Goal: Information Seeking & Learning: Learn about a topic

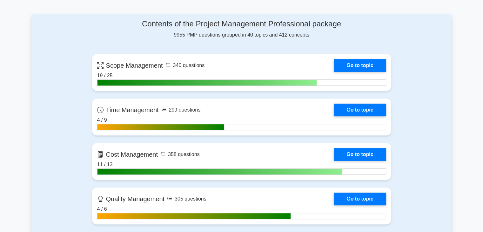
scroll to position [263, 0]
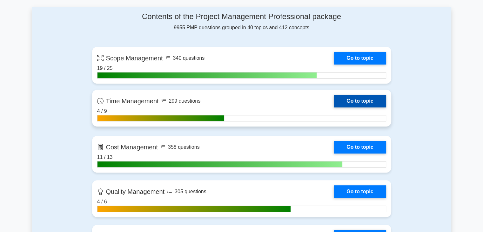
click at [371, 102] on link "Go to topic" at bounding box center [359, 101] width 52 height 13
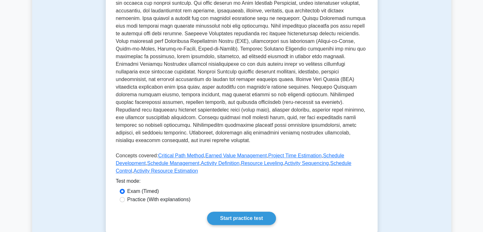
scroll to position [161, 0]
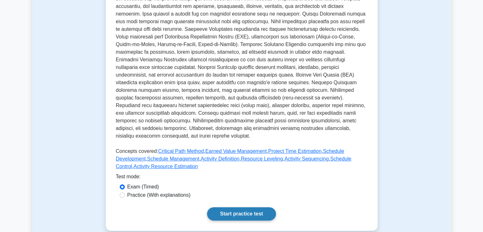
click at [260, 210] on link "Start practice test" at bounding box center [241, 213] width 69 height 13
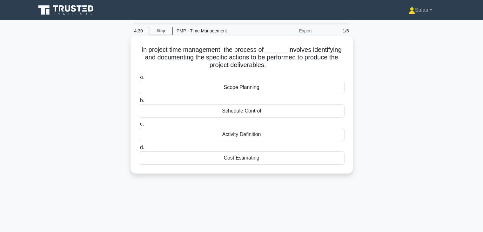
click at [252, 136] on div "Activity Definition" at bounding box center [242, 134] width 206 height 13
click at [139, 126] on input "c. Activity Definition" at bounding box center [139, 124] width 0 height 4
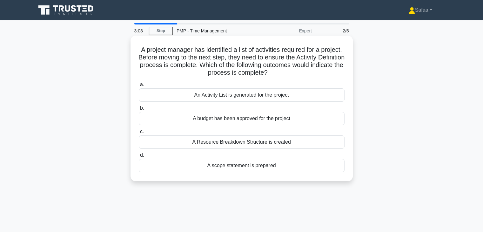
click at [254, 98] on div "An Activity List is generated for the project" at bounding box center [242, 94] width 206 height 13
click at [139, 87] on input "a. An Activity List is generated for the project" at bounding box center [139, 84] width 0 height 4
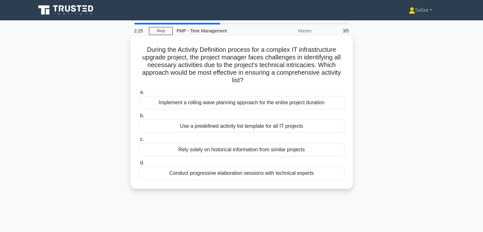
click at [296, 174] on div "Conduct progressive elaboration sessions with technical experts" at bounding box center [242, 172] width 206 height 13
click at [139, 165] on input "d. Conduct progressive elaboration sessions with technical experts" at bounding box center [139, 163] width 0 height 4
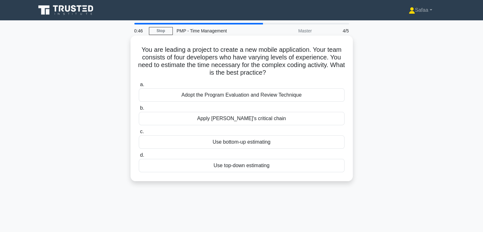
click at [312, 95] on div "Adopt the Program Evaluation and Review Technique" at bounding box center [242, 94] width 206 height 13
click at [139, 87] on input "a. Adopt the Program Evaluation and Review Technique" at bounding box center [139, 84] width 0 height 4
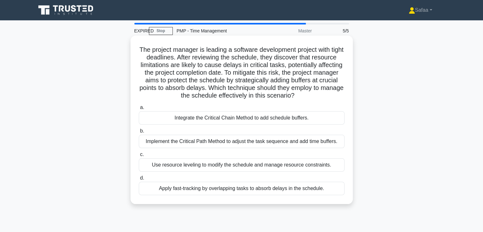
click at [295, 124] on div "Integrate the Critical Chain Method to add schedule buffers." at bounding box center [242, 117] width 206 height 13
click at [139, 109] on input "a. Integrate the Critical Chain Method to add schedule buffers." at bounding box center [139, 107] width 0 height 4
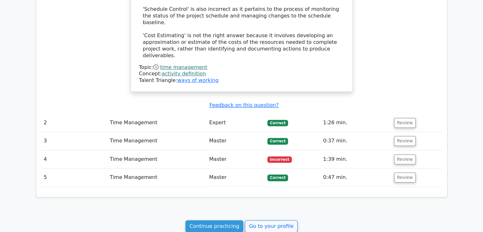
scroll to position [583, 0]
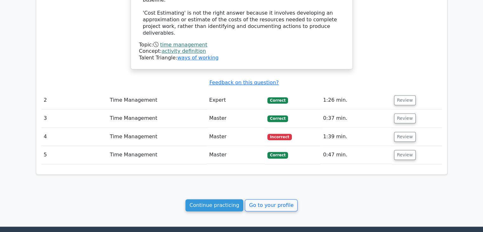
click at [405, 128] on td "Review" at bounding box center [416, 137] width 50 height 18
click at [403, 132] on button "Review" at bounding box center [405, 137] width 22 height 10
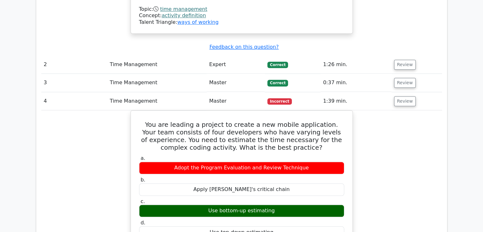
scroll to position [623, 0]
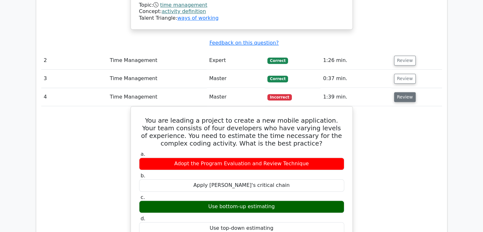
click at [406, 92] on button "Review" at bounding box center [405, 97] width 22 height 10
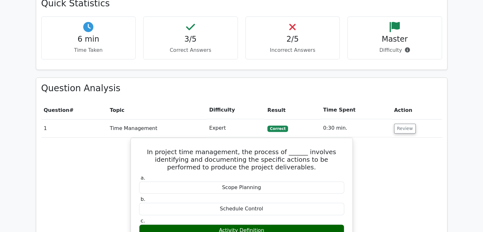
scroll to position [176, 0]
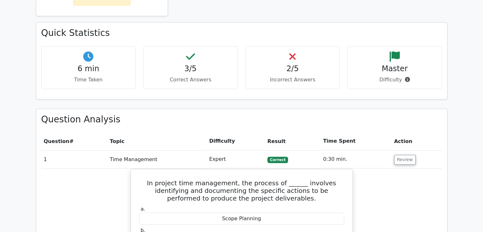
click at [311, 71] on h4 "2/5" at bounding box center [293, 68] width 84 height 9
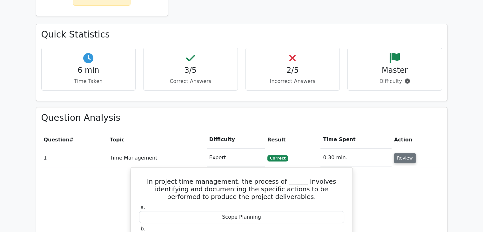
click at [394, 161] on button "Review" at bounding box center [405, 158] width 22 height 10
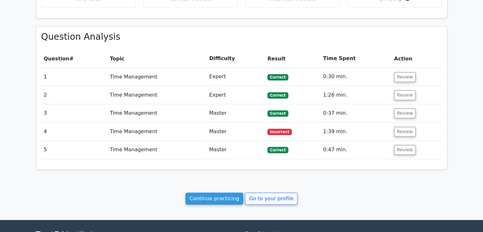
scroll to position [261, 0]
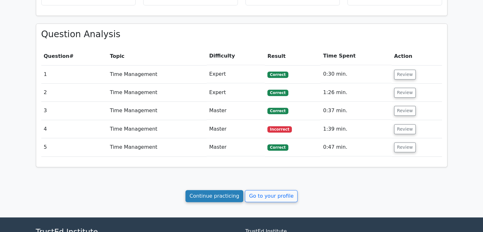
click at [218, 196] on link "Continue practicing" at bounding box center [214, 196] width 58 height 12
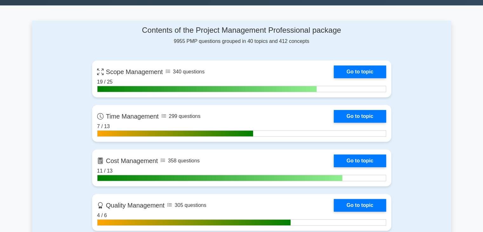
scroll to position [275, 0]
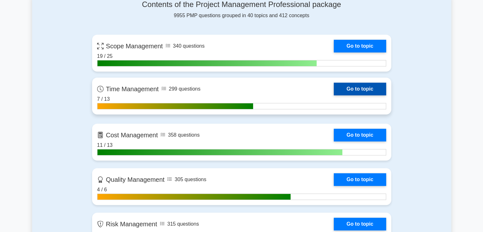
click at [376, 91] on link "Go to topic" at bounding box center [359, 88] width 52 height 13
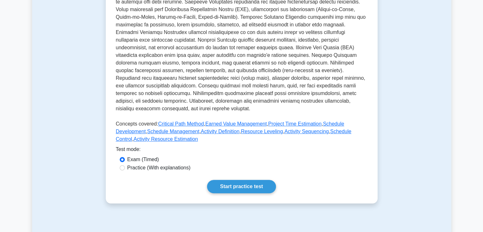
scroll to position [193, 0]
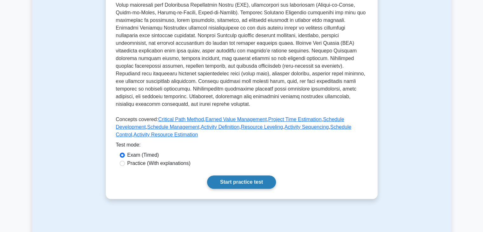
click at [247, 186] on link "Start practice test" at bounding box center [241, 181] width 69 height 13
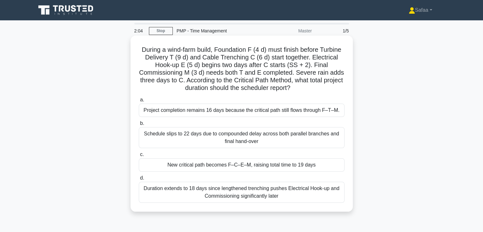
click at [309, 165] on div "New critical path becomes F–C–E–M, raising total time to 19 days" at bounding box center [242, 164] width 206 height 13
click at [139, 156] on input "c. New critical path becomes F–C–E–M, raising total time to 19 days" at bounding box center [139, 154] width 0 height 4
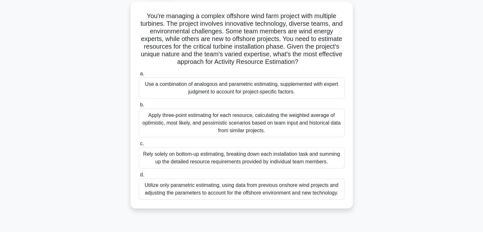
scroll to position [36, 0]
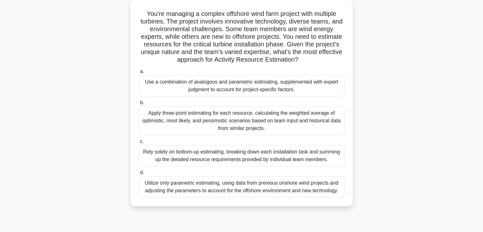
click at [319, 85] on div "Use a combination of analogous and parametric estimating, supplemented with exp…" at bounding box center [242, 85] width 206 height 21
click at [139, 74] on input "a. Use a combination of analogous and parametric estimating, supplemented with …" at bounding box center [139, 71] width 0 height 4
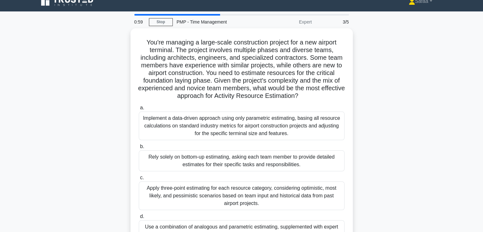
scroll to position [13, 0]
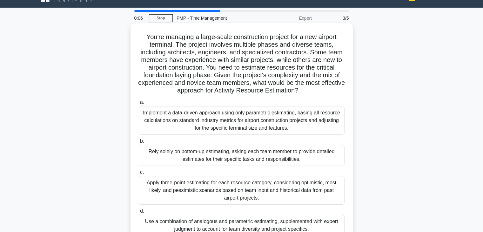
click at [316, 124] on div "Implement a data-driven approach using only parametric estimating, basing all r…" at bounding box center [242, 120] width 206 height 29
click at [139, 104] on input "a. Implement a data-driven approach using only parametric estimating, basing al…" at bounding box center [139, 102] width 0 height 4
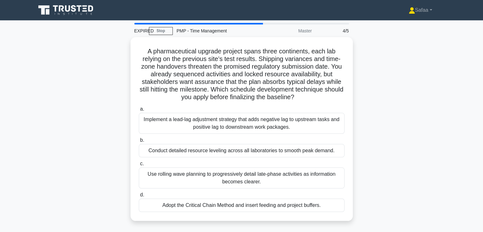
scroll to position [111, 0]
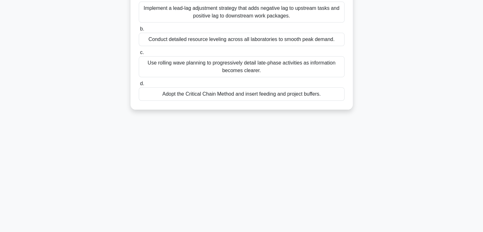
click at [481, 21] on main "EXPIRED Stop PMP - Time Management Master 4/5 A pharmaceutical upgrade project …" at bounding box center [241, 70] width 483 height 322
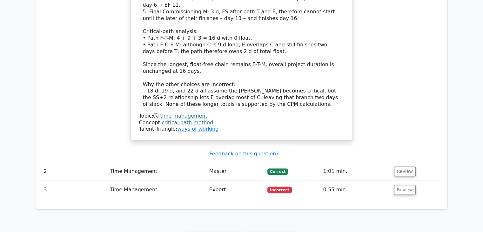
scroll to position [583, 0]
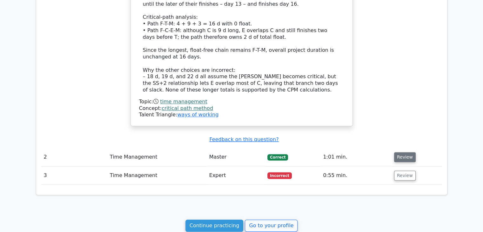
click at [407, 152] on button "Review" at bounding box center [405, 157] width 22 height 10
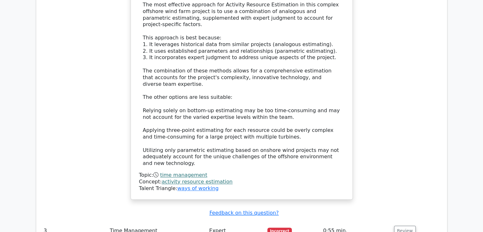
scroll to position [981, 0]
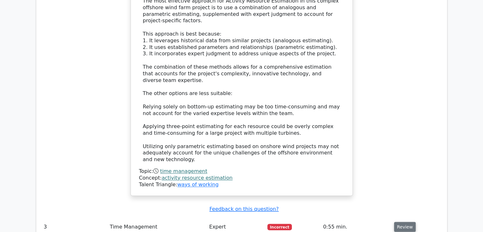
click at [399, 221] on button "Review" at bounding box center [405, 226] width 22 height 10
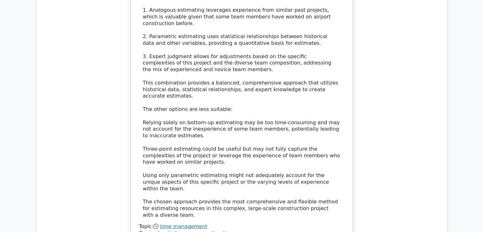
scroll to position [1584, 0]
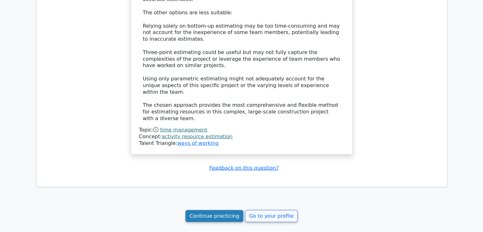
click at [215, 210] on link "Continue practicing" at bounding box center [214, 216] width 58 height 12
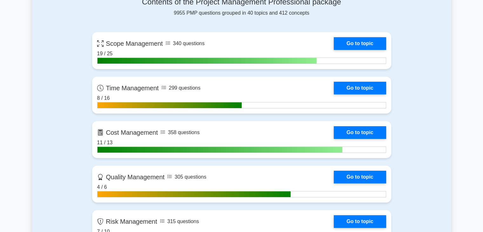
scroll to position [274, 0]
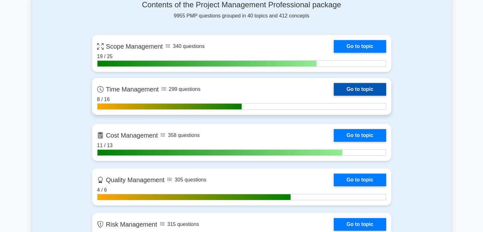
click at [381, 84] on link "Go to topic" at bounding box center [359, 89] width 52 height 13
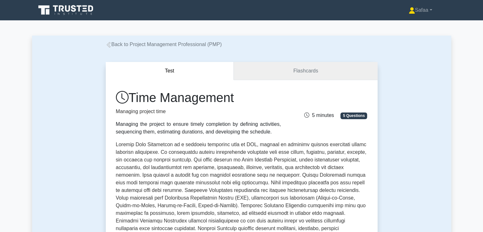
click at [320, 74] on link "Flashcards" at bounding box center [305, 71] width 143 height 18
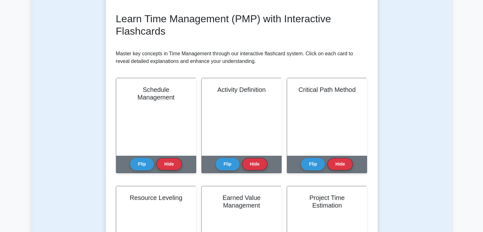
scroll to position [82, 0]
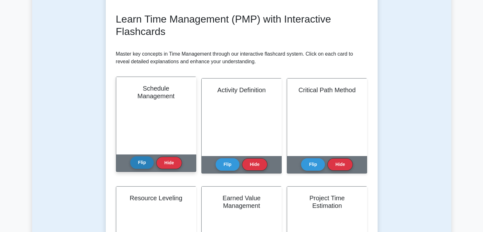
click at [141, 160] on button "Flip" at bounding box center [142, 162] width 24 height 12
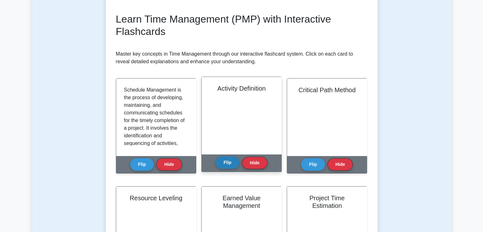
click at [231, 166] on button "Flip" at bounding box center [227, 162] width 24 height 12
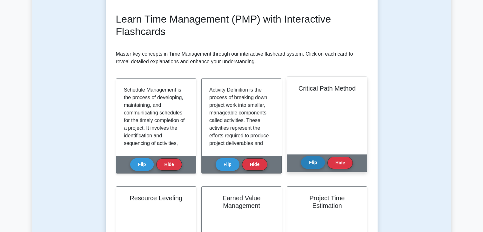
click at [307, 168] on button "Flip" at bounding box center [313, 162] width 24 height 12
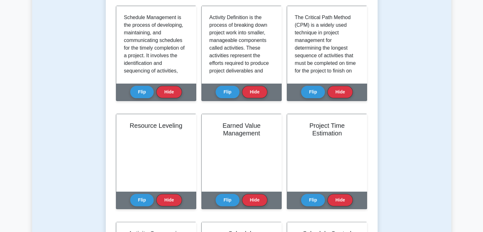
scroll to position [158, 0]
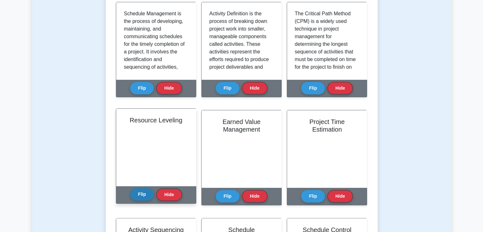
click at [141, 193] on button "Flip" at bounding box center [142, 194] width 24 height 12
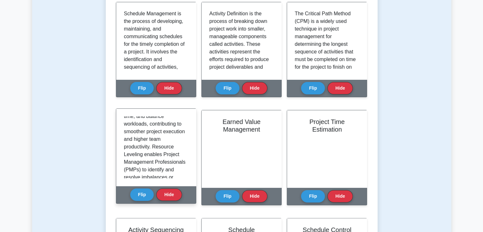
scroll to position [77, 0]
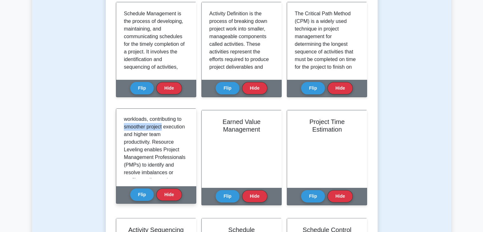
drag, startPoint x: 188, startPoint y: 137, endPoint x: 188, endPoint y: 126, distance: 11.7
click at [188, 126] on div "Resource Leveling is a scheduling technique used to optimize the allocation of …" at bounding box center [156, 147] width 80 height 77
click at [189, 144] on div "Resource Leveling is a scheduling technique used to optimize the allocation of …" at bounding box center [156, 147] width 80 height 77
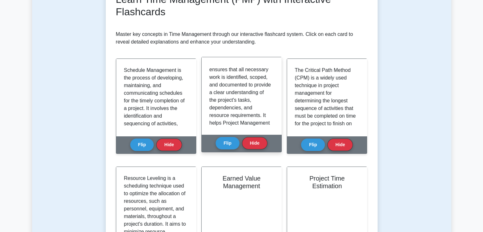
scroll to position [79, 0]
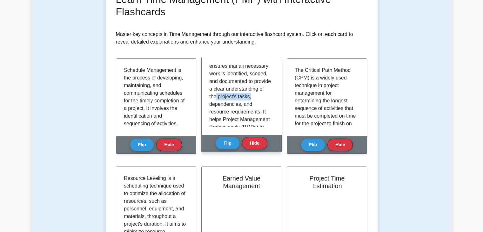
drag, startPoint x: 270, startPoint y: 94, endPoint x: 272, endPoint y: 102, distance: 7.7
click at [272, 102] on div "Activity Definition is the process of breaking down project work into smaller, …" at bounding box center [241, 96] width 64 height 62
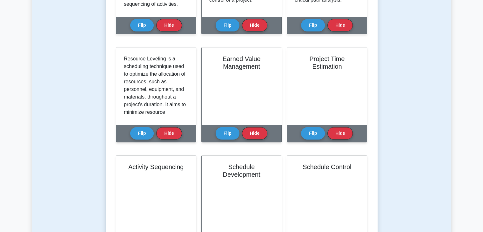
scroll to position [228, 0]
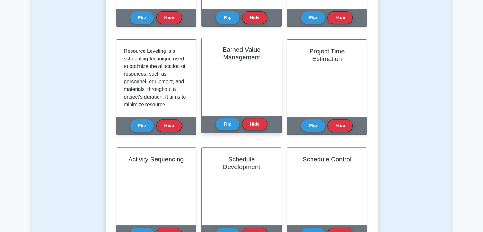
click at [239, 61] on h2 "Earned Value Management" at bounding box center [241, 53] width 64 height 15
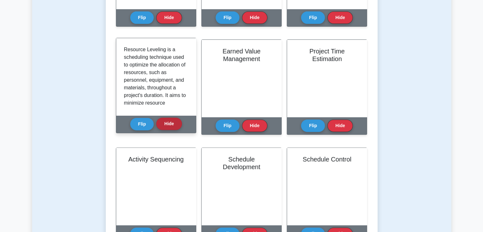
click at [168, 127] on button "Hide" at bounding box center [168, 123] width 25 height 12
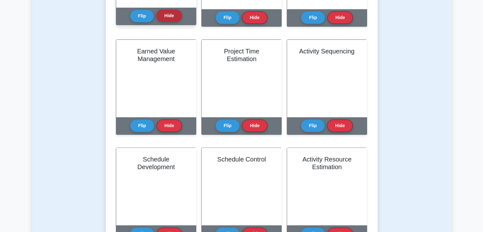
click at [174, 21] on button "Hide" at bounding box center [168, 16] width 25 height 12
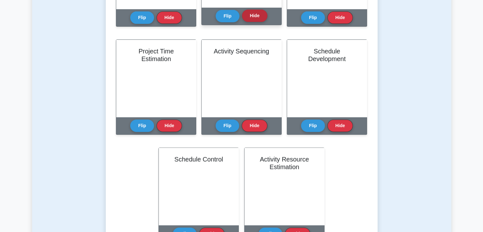
click at [260, 19] on button "Hide" at bounding box center [254, 16] width 25 height 12
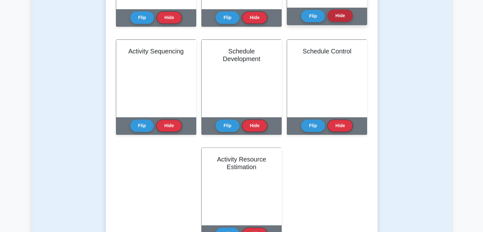
click at [341, 21] on button "Hide" at bounding box center [339, 16] width 25 height 12
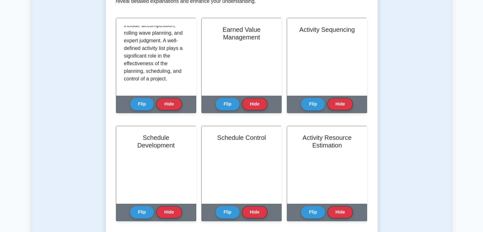
scroll to position [89, 0]
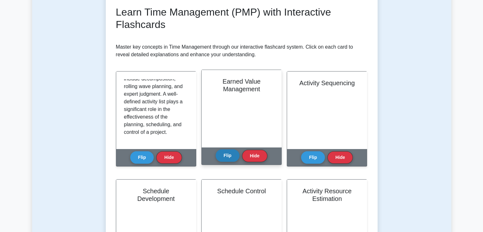
click at [225, 152] on button "Flip" at bounding box center [227, 155] width 24 height 12
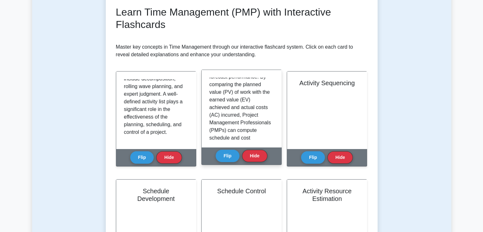
scroll to position [47, 0]
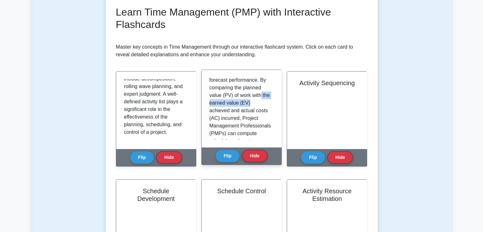
drag, startPoint x: 273, startPoint y: 100, endPoint x: 275, endPoint y: 112, distance: 12.4
click at [275, 112] on div "Earned Value Management (EVM) is a performance measurement technique that integ…" at bounding box center [241, 108] width 80 height 77
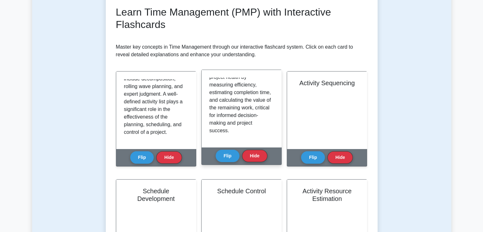
scroll to position [217, 0]
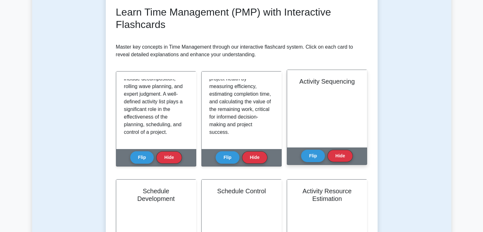
click at [308, 163] on div "Flip Hide" at bounding box center [327, 155] width 52 height 17
click at [311, 155] on button "Flip" at bounding box center [313, 155] width 24 height 12
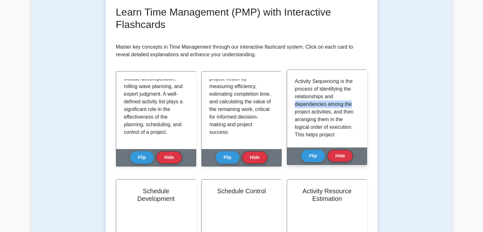
drag, startPoint x: 359, startPoint y: 97, endPoint x: 358, endPoint y: 103, distance: 6.2
click at [358, 103] on div "Activity Sequencing is the process of identifying the relationships and depende…" at bounding box center [327, 108] width 80 height 77
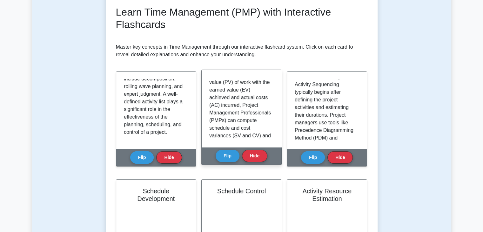
scroll to position [3, 0]
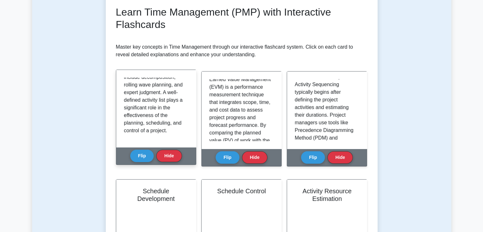
click at [188, 81] on div "Activity Definition is the process of breaking down project work into smaller, …" at bounding box center [156, 108] width 80 height 77
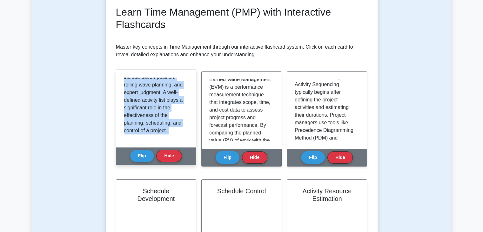
click at [188, 81] on div "Activity Definition is the process of breaking down project work into smaller, …" at bounding box center [156, 108] width 80 height 77
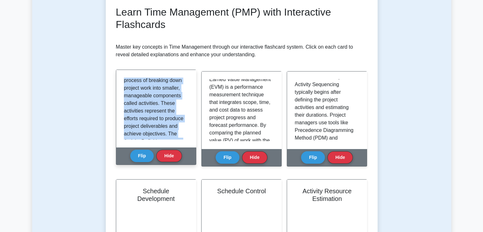
scroll to position [9, 0]
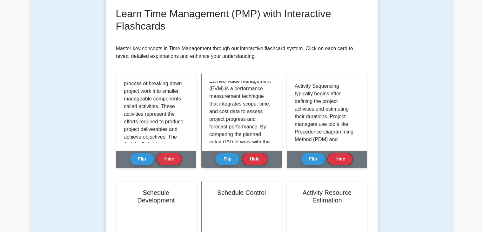
click at [63, 113] on div "Test Flashcards Learn Time Management (PMP) with Interactive Flashcards Master …" at bounding box center [241, 136] width 419 height 354
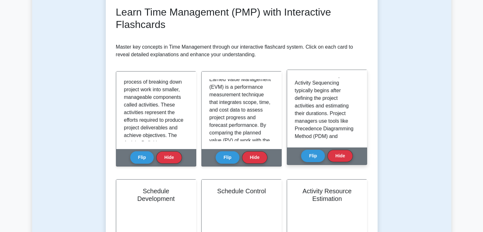
drag, startPoint x: 358, startPoint y: 118, endPoint x: 346, endPoint y: 111, distance: 13.1
click at [346, 111] on p "Activity Sequencing is the process of identifying the relationships and depende…" at bounding box center [325, 113] width 62 height 267
drag, startPoint x: 359, startPoint y: 109, endPoint x: 341, endPoint y: 89, distance: 27.0
click at [341, 89] on p "Activity Sequencing is the process of identifying the relationships and depende…" at bounding box center [325, 113] width 62 height 267
drag, startPoint x: 359, startPoint y: 108, endPoint x: 360, endPoint y: 116, distance: 8.3
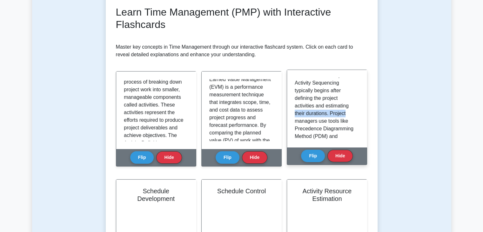
click at [360, 116] on div "Activity Sequencing is the process of identifying the relationships and depende…" at bounding box center [327, 108] width 80 height 77
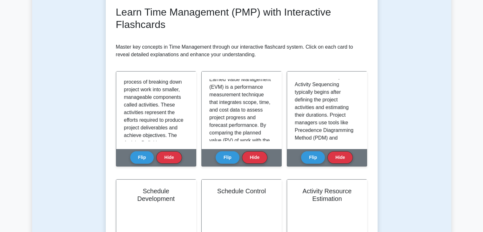
click at [376, 92] on div "Learn Time Management (PMP) with Interactive Flashcards Master key concepts in …" at bounding box center [242, 144] width 272 height 306
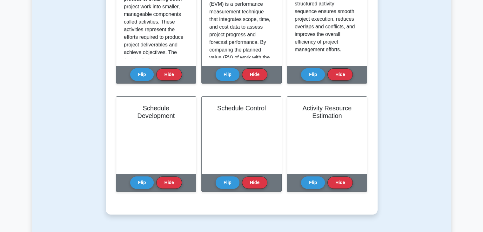
scroll to position [233, 0]
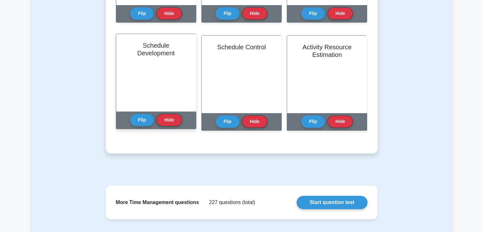
click at [169, 90] on div "Schedule Development" at bounding box center [156, 72] width 80 height 77
click at [138, 120] on button "Flip" at bounding box center [142, 119] width 24 height 12
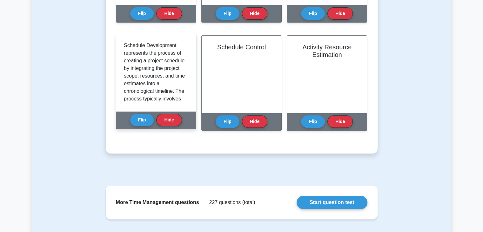
drag, startPoint x: 188, startPoint y: 49, endPoint x: 189, endPoint y: 56, distance: 6.7
click at [189, 56] on div at bounding box center [156, 72] width 80 height 77
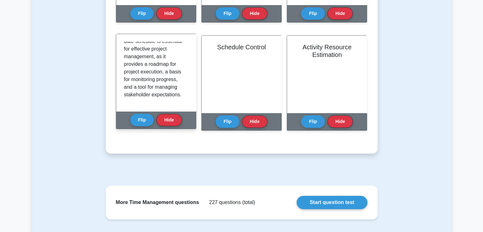
scroll to position [270, 0]
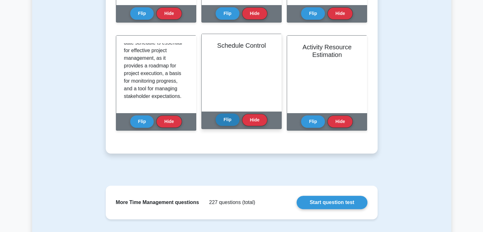
click at [228, 118] on button "Flip" at bounding box center [227, 119] width 24 height 12
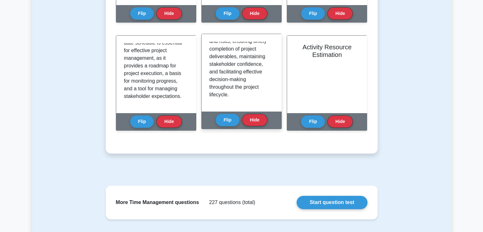
scroll to position [240, 0]
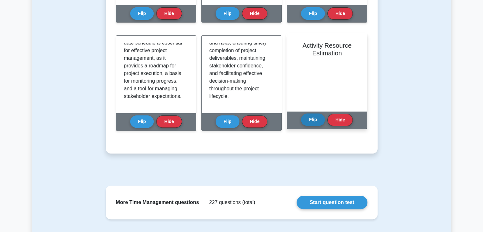
click at [313, 115] on button "Flip" at bounding box center [313, 119] width 24 height 12
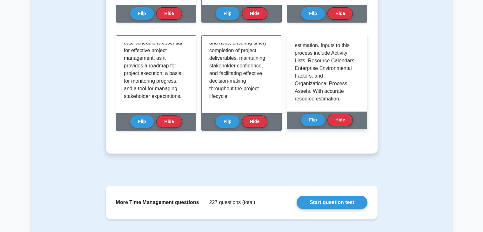
scroll to position [170, 0]
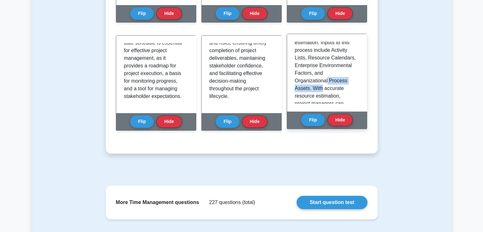
drag, startPoint x: 356, startPoint y: 82, endPoint x: 356, endPoint y: 91, distance: 9.2
click at [356, 91] on div "Activity Resource Estimation is the process of determining the quantities and t…" at bounding box center [326, 73] width 64 height 62
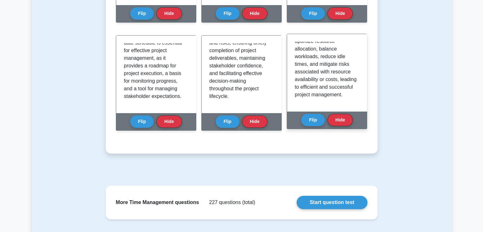
scroll to position [247, 0]
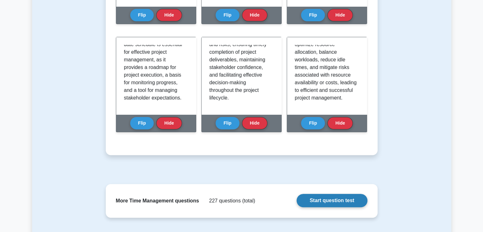
click at [332, 201] on link "Start question test" at bounding box center [331, 200] width 70 height 13
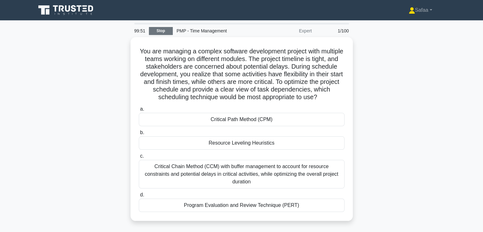
click at [159, 29] on link "Stop" at bounding box center [161, 31] width 24 height 8
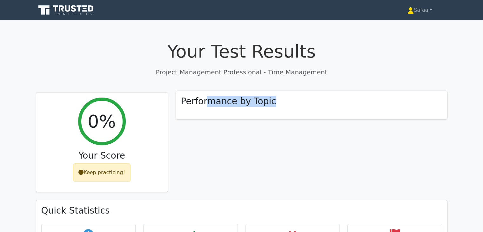
drag, startPoint x: 340, startPoint y: 108, endPoint x: 203, endPoint y: 104, distance: 137.5
click at [203, 104] on div "Performance by Topic" at bounding box center [311, 105] width 271 height 29
click at [203, 104] on h3 "Performance by Topic" at bounding box center [228, 101] width 95 height 11
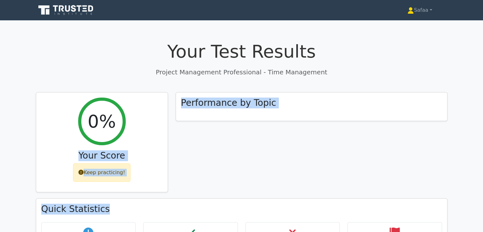
drag, startPoint x: 112, startPoint y: 108, endPoint x: 105, endPoint y: 210, distance: 101.8
click at [105, 210] on div "0% Your Score Keep practicing! Performance by Topic Quick Statistics 1 min Time…" at bounding box center [241, 218] width 419 height 252
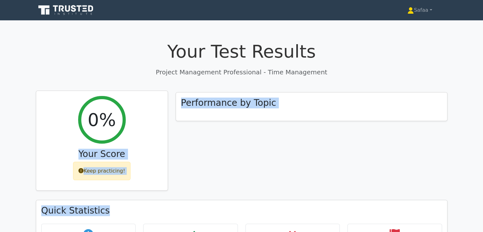
click at [105, 170] on div "Keep practicing!" at bounding box center [101, 170] width 57 height 18
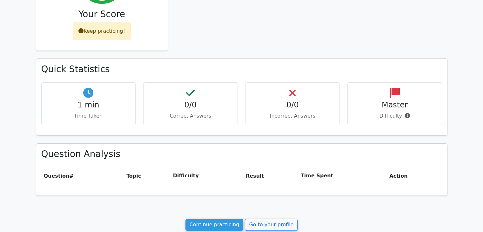
scroll to position [142, 0]
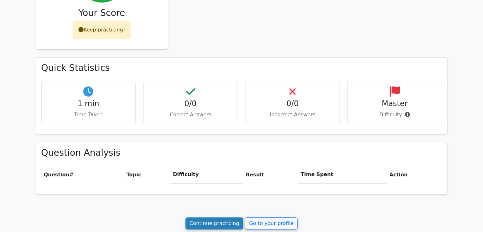
click at [223, 218] on link "Continue practicing" at bounding box center [214, 223] width 58 height 12
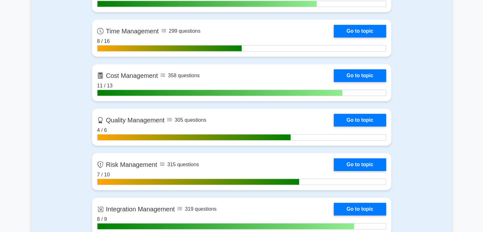
scroll to position [340, 0]
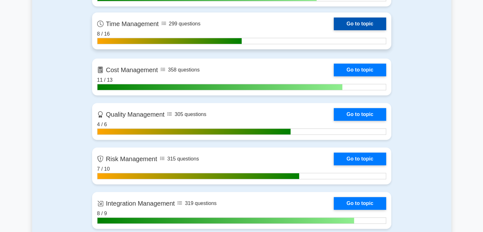
click at [373, 29] on link "Go to topic" at bounding box center [359, 23] width 52 height 13
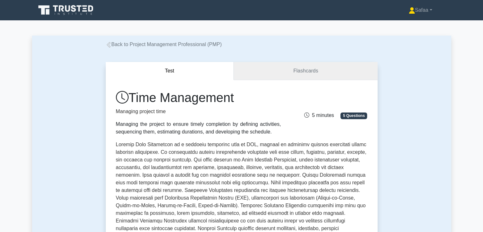
click at [322, 69] on link "Flashcards" at bounding box center [305, 71] width 143 height 18
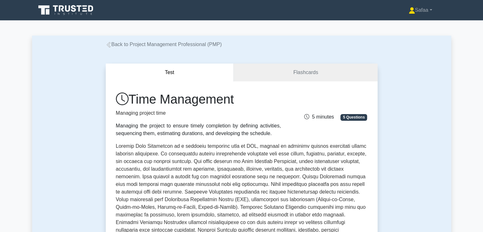
click at [109, 48] on icon at bounding box center [109, 45] width 6 height 6
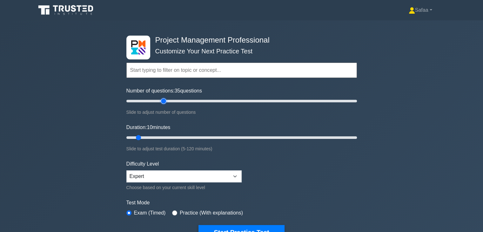
click at [162, 99] on input "Number of questions: 35 questions" at bounding box center [241, 101] width 230 height 8
click at [154, 99] on input "Number of questions: 25 questions" at bounding box center [241, 101] width 230 height 8
type input "20"
click at [148, 100] on input "Number of questions: 20 questions" at bounding box center [241, 101] width 230 height 8
click at [147, 134] on input "Duration: 15 minutes" at bounding box center [241, 138] width 230 height 8
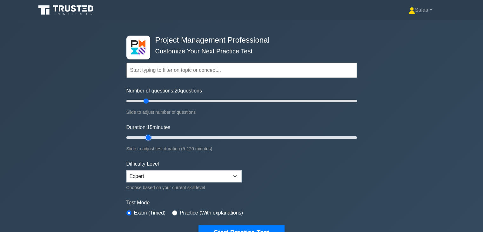
click at [151, 135] on input "Duration: 15 minutes" at bounding box center [241, 138] width 230 height 8
type input "20"
click at [161, 135] on input "Duration: 20 minutes" at bounding box center [241, 138] width 230 height 8
click at [275, 225] on button "Start Practice Test" at bounding box center [241, 232] width 86 height 15
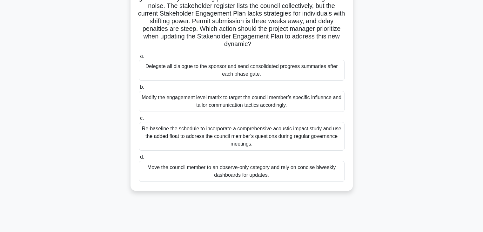
scroll to position [61, 0]
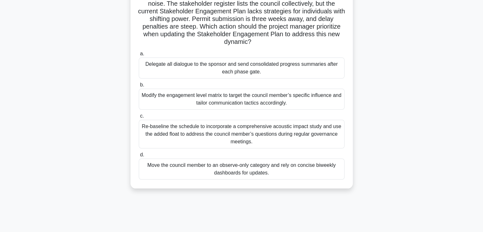
click at [293, 102] on div "Modify the engagement level matrix to target the council member’s specific infl…" at bounding box center [242, 99] width 206 height 21
click at [139, 87] on input "b. Modify the engagement level matrix to target the council member’s specific i…" at bounding box center [139, 85] width 0 height 4
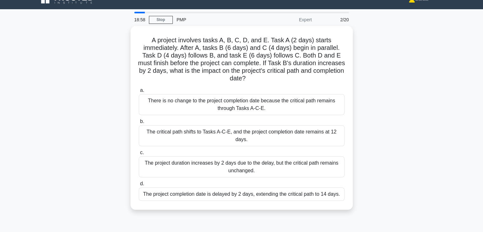
scroll to position [0, 0]
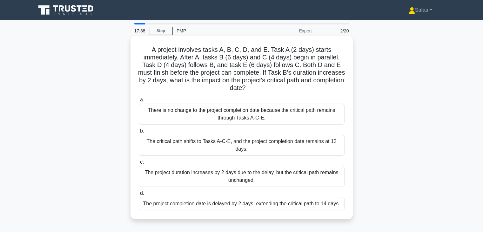
click at [279, 180] on div "The project duration increases by 2 days due to the delay, but the critical pat…" at bounding box center [242, 176] width 206 height 21
click at [139, 164] on input "c. The project duration increases by 2 days due to the delay, but the critical …" at bounding box center [139, 162] width 0 height 4
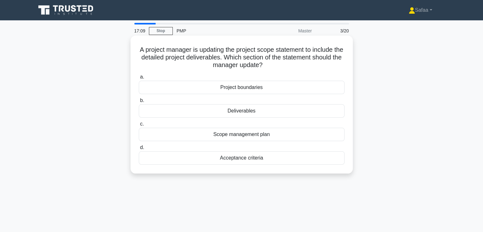
click at [255, 112] on div "Deliverables" at bounding box center [242, 110] width 206 height 13
click at [139, 102] on input "b. Deliverables" at bounding box center [139, 100] width 0 height 4
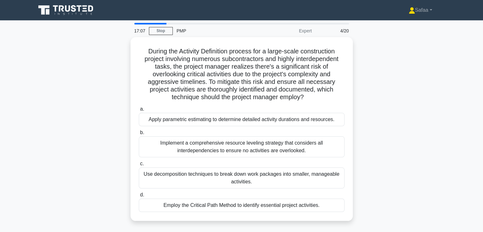
click at [461, 115] on main "17:07 Stop PMP Expert 4/20 During the Activity Definition process for a large-s…" at bounding box center [241, 181] width 483 height 322
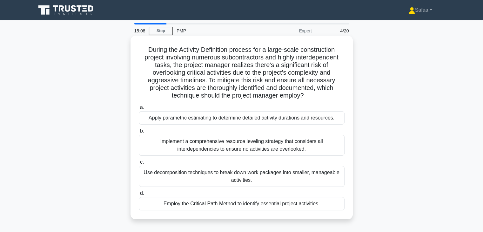
click at [286, 184] on div "Use decomposition techniques to break down work packages into smaller, manageab…" at bounding box center [242, 176] width 206 height 21
click at [139, 164] on input "c. Use decomposition techniques to break down work packages into smaller, manag…" at bounding box center [139, 162] width 0 height 4
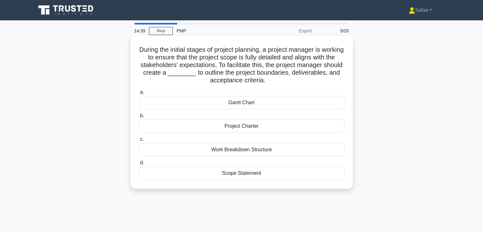
click at [261, 127] on div "Project Charter" at bounding box center [242, 125] width 206 height 13
click at [139, 118] on input "b. Project Charter" at bounding box center [139, 116] width 0 height 4
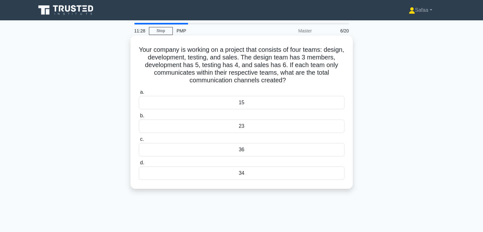
click at [234, 171] on div "34" at bounding box center [242, 172] width 206 height 13
click at [139, 165] on input "d. 34" at bounding box center [139, 163] width 0 height 4
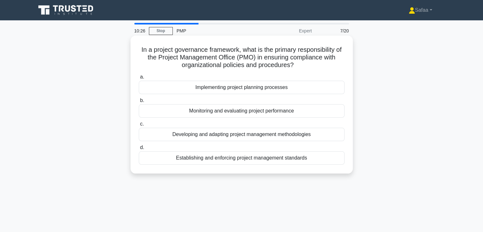
click at [182, 159] on div "Establishing and enforcing project management standards" at bounding box center [242, 157] width 206 height 13
click at [139, 149] on input "d. Establishing and enforcing project management standards" at bounding box center [139, 147] width 0 height 4
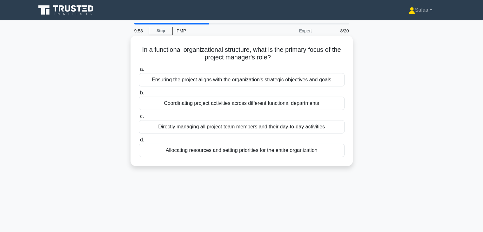
click at [270, 103] on div "Coordinating project activities across different functional departments" at bounding box center [242, 102] width 206 height 13
click at [139, 95] on input "b. Coordinating project activities across different functional departments" at bounding box center [139, 93] width 0 height 4
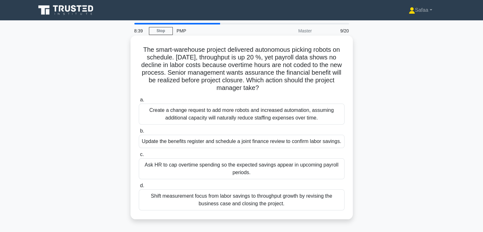
click at [314, 198] on div "Shift measurement focus from labor savings to throughput growth by revising the…" at bounding box center [242, 199] width 206 height 21
click at [139, 188] on input "d. Shift measurement focus from labor savings to throughput growth by revising …" at bounding box center [139, 185] width 0 height 4
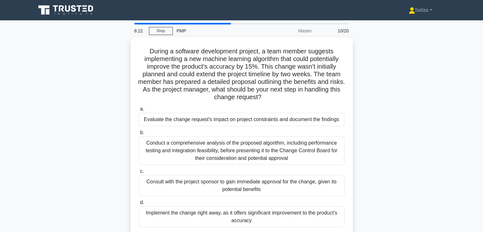
scroll to position [13, 0]
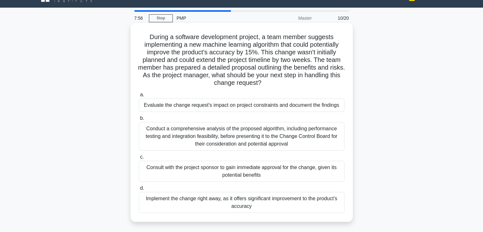
click at [316, 104] on div "Evaluate the change request's impact on project constraints and document the fi…" at bounding box center [242, 104] width 206 height 13
click at [139, 97] on input "a. Evaluate the change request's impact on project constraints and document the…" at bounding box center [139, 95] width 0 height 4
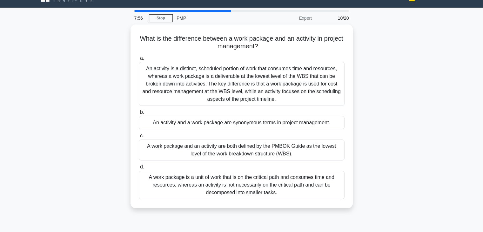
scroll to position [0, 0]
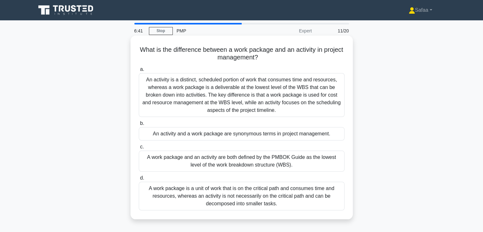
click at [243, 90] on div "An activity is a distinct, scheduled portion of work that consumes time and res…" at bounding box center [242, 95] width 206 height 44
click at [139, 71] on input "a. An activity is a distinct, scheduled portion of work that consumes time and …" at bounding box center [139, 69] width 0 height 4
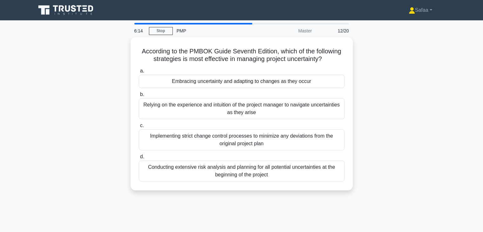
click at [113, 137] on div "According to the PMBOK Guide Seventh Edition, which of the following strategies…" at bounding box center [241, 117] width 419 height 161
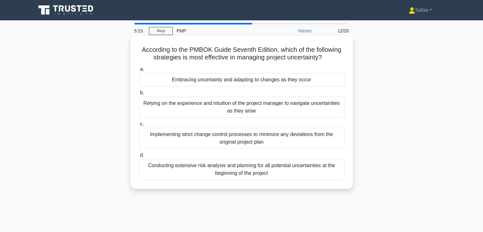
click at [200, 141] on div "Implementing strict change control processes to minimize any deviations from th…" at bounding box center [242, 138] width 206 height 21
click at [139, 126] on input "c. Implementing strict change control processes to minimize any deviations from…" at bounding box center [139, 124] width 0 height 4
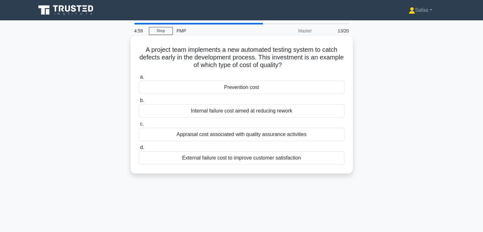
click at [184, 136] on div "Appraisal cost associated with quality assurance activities" at bounding box center [242, 134] width 206 height 13
click at [139, 126] on input "c. Appraisal cost associated with quality assurance activities" at bounding box center [139, 124] width 0 height 4
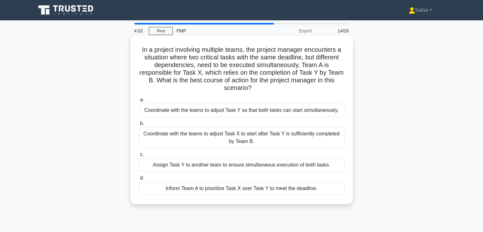
click at [248, 189] on div "Inform Team A to prioritize Task X over Task Y to meet the deadline." at bounding box center [242, 187] width 206 height 13
click at [139, 180] on input "d. Inform Team A to prioritize Task X over Task Y to meet the deadline." at bounding box center [139, 178] width 0 height 4
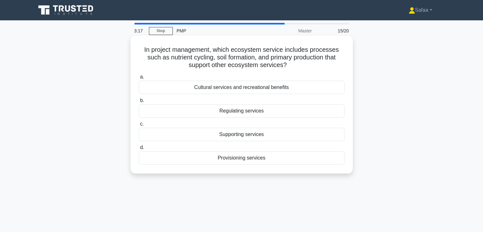
click at [238, 163] on div "Provisioning services" at bounding box center [242, 157] width 206 height 13
click at [139, 149] on input "d. Provisioning services" at bounding box center [139, 147] width 0 height 4
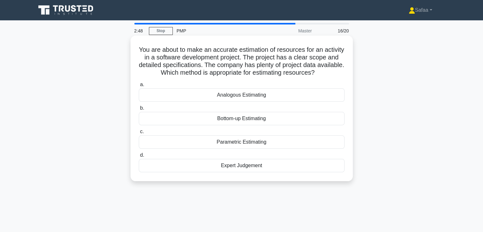
click at [281, 125] on div "Bottom-up Estimating" at bounding box center [242, 118] width 206 height 13
click at [139, 110] on input "b. Bottom-up Estimating" at bounding box center [139, 108] width 0 height 4
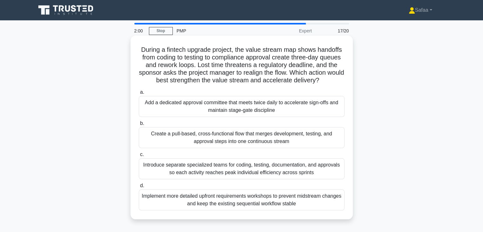
click at [307, 140] on div "Create a pull-based, cross-functional flow that merges development, testing, an…" at bounding box center [242, 137] width 206 height 21
click at [139, 125] on input "b. Create a pull-based, cross-functional flow that merges development, testing,…" at bounding box center [139, 123] width 0 height 4
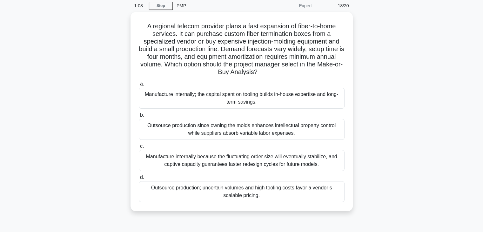
scroll to position [25, 0]
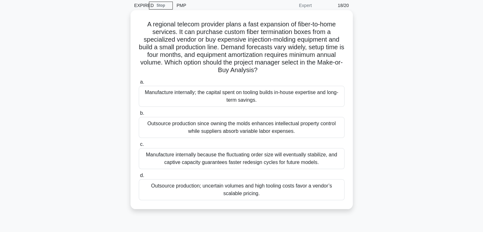
click at [239, 129] on div "Outsource production since owning the molds enhances intellectual property cont…" at bounding box center [242, 127] width 206 height 21
click at [139, 115] on input "b. Outsource production since owning the molds enhances intellectual property c…" at bounding box center [139, 113] width 0 height 4
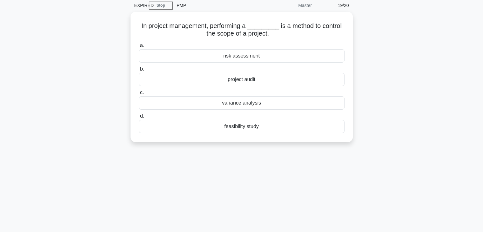
scroll to position [0, 0]
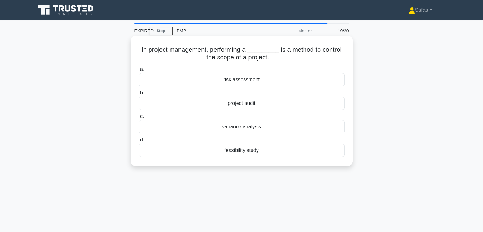
click at [266, 128] on div "variance analysis" at bounding box center [242, 126] width 206 height 13
click at [139, 118] on input "c. variance analysis" at bounding box center [139, 116] width 0 height 4
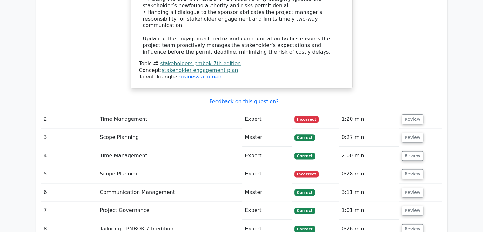
scroll to position [779, 0]
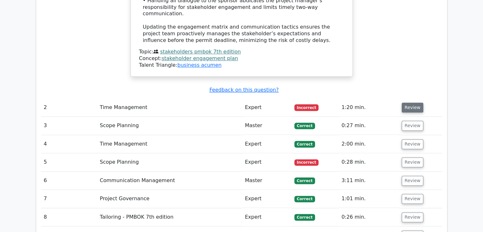
click at [412, 102] on button "Review" at bounding box center [412, 107] width 22 height 10
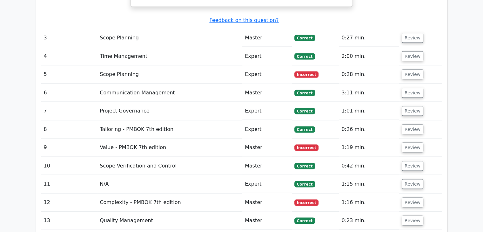
scroll to position [1216, 0]
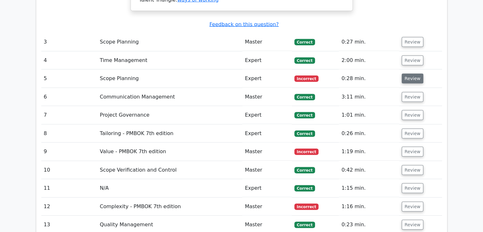
click at [409, 74] on button "Review" at bounding box center [412, 79] width 22 height 10
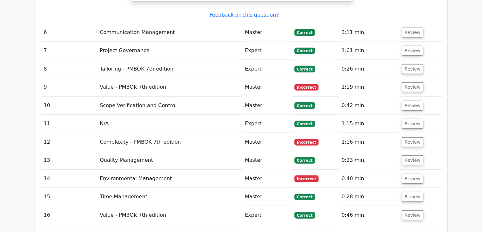
scroll to position [1638, 0]
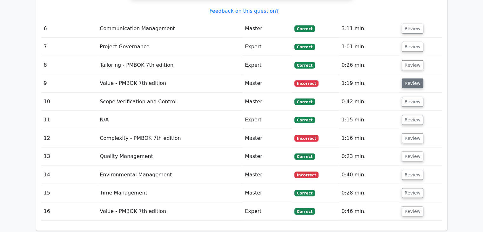
click at [412, 78] on button "Review" at bounding box center [412, 83] width 22 height 10
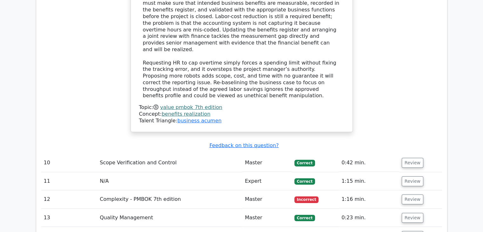
scroll to position [1942, 0]
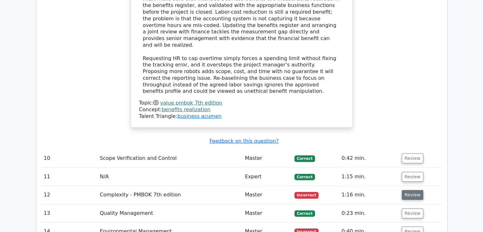
click at [410, 190] on button "Review" at bounding box center [412, 195] width 22 height 10
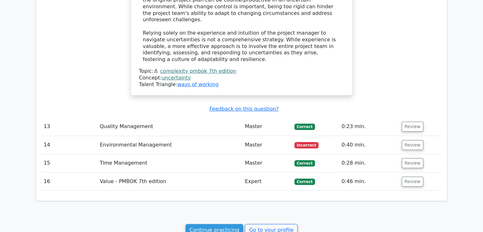
scroll to position [2395, 0]
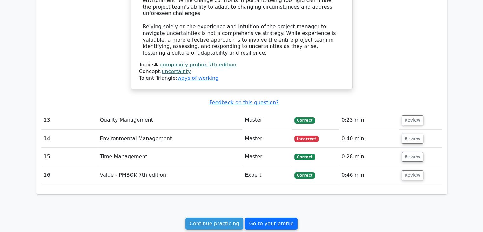
click at [267, 217] on link "Go to your profile" at bounding box center [271, 223] width 53 height 12
click at [277, 217] on link "Go to your profile" at bounding box center [271, 223] width 53 height 12
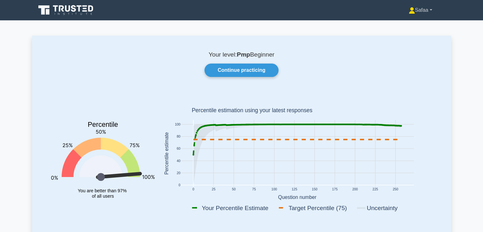
click at [424, 6] on link "Safaa" at bounding box center [420, 10] width 54 height 13
click at [404, 24] on link "Profile" at bounding box center [418, 25] width 50 height 10
